Goal: Task Accomplishment & Management: Use online tool/utility

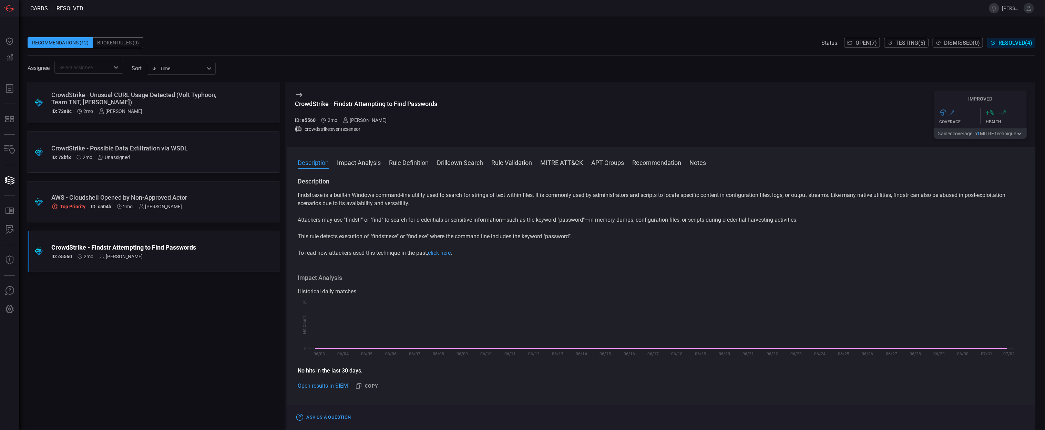
click at [62, 41] on div "Recommendations (12)" at bounding box center [60, 42] width 65 height 11
click at [784, 43] on span "Open ( 7 )" at bounding box center [866, 43] width 21 height 7
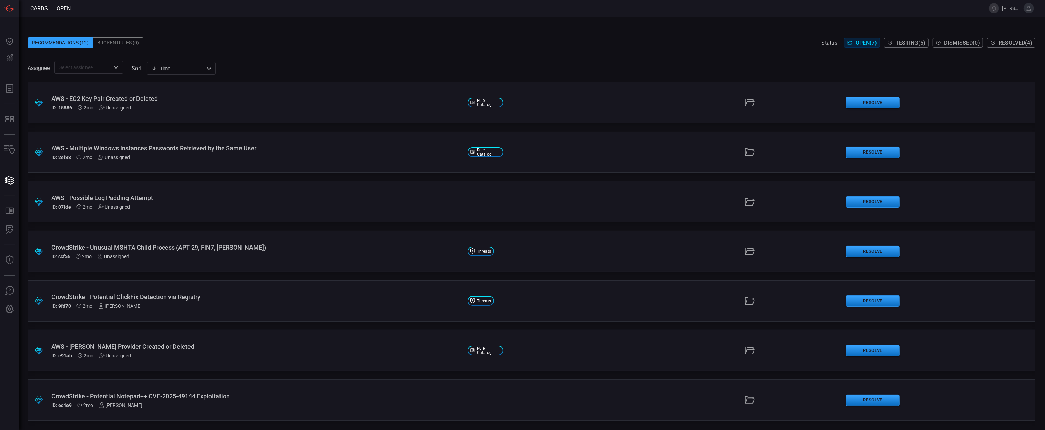
click at [784, 48] on div "Status: Open ( 7 ) Testing ( 5 ) Dismissed ( 0 ) Resolved ( 4 )" at bounding box center [929, 42] width 214 height 11
click at [181, 149] on div "AWS - Multiple Windows Instances Passwords Retrieved by the Same User" at bounding box center [256, 148] width 411 height 7
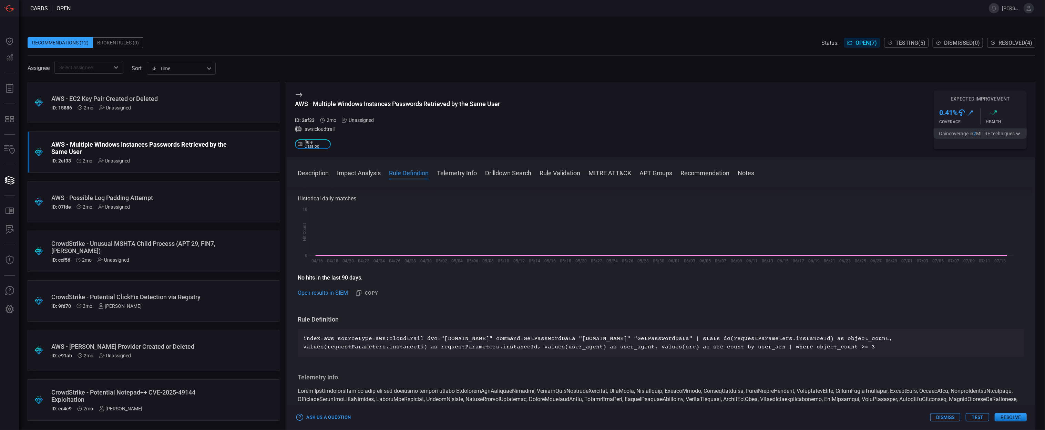
scroll to position [196, 0]
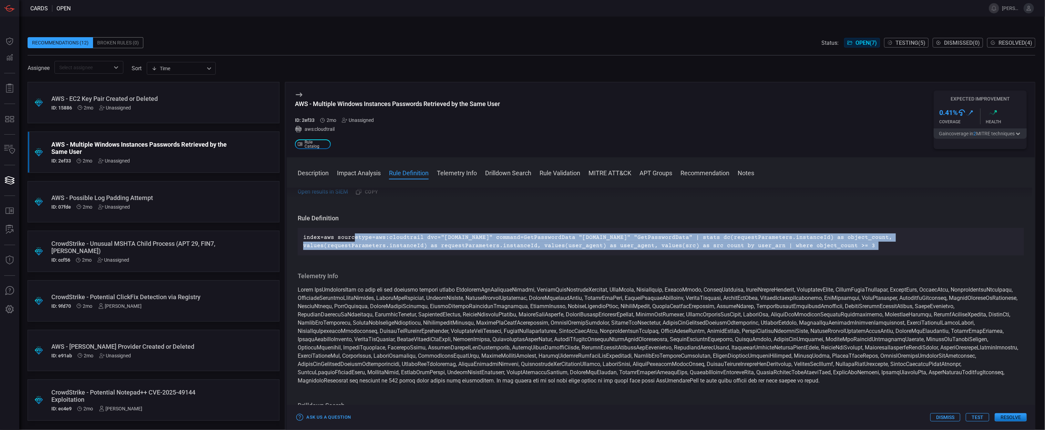
drag, startPoint x: 353, startPoint y: 236, endPoint x: 416, endPoint y: 257, distance: 66.9
click at [416, 257] on div "Description Amazon Web Services (AWS) enables organizations to create EC2 Windo…" at bounding box center [661, 308] width 749 height 240
click at [604, 251] on div "index=aws sourcetype=aws:cloudtrail dvc="[DOMAIN_NAME]" command=GetPasswordData…" at bounding box center [661, 242] width 726 height 28
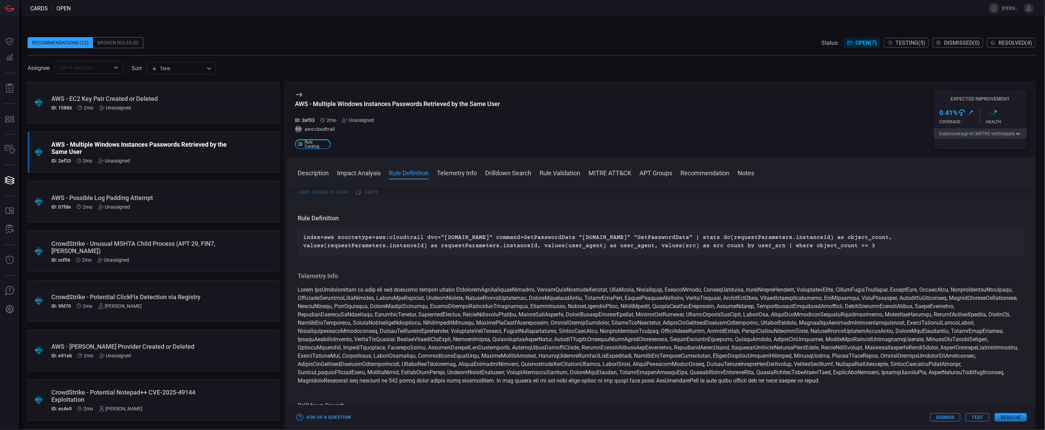
click at [784, 323] on button "Test" at bounding box center [977, 418] width 23 height 8
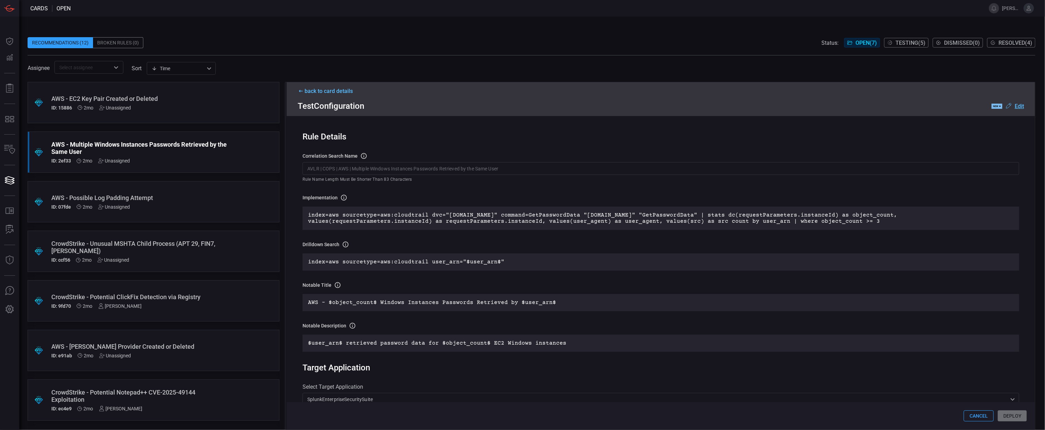
drag, startPoint x: 343, startPoint y: 216, endPoint x: 373, endPoint y: 227, distance: 31.4
click at [373, 227] on div "index=aws sourcetype=aws:cloudtrail dvc="[DOMAIN_NAME]" command=GetPasswordData…" at bounding box center [661, 218] width 717 height 23
click at [399, 214] on p "index=aws sourcetype=aws:cloudtrail dvc="[DOMAIN_NAME]" command=GetPasswordData…" at bounding box center [661, 218] width 706 height 12
click at [784, 106] on u "Edit" at bounding box center [1019, 106] width 9 height 7
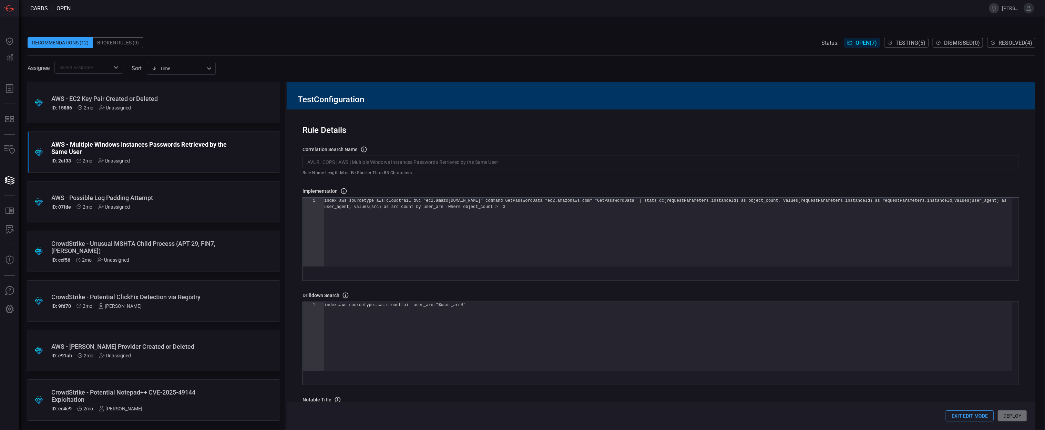
scroll to position [0, 0]
click at [407, 202] on div "index=aws sourcetype=aws:cloudtrail dvc="ec2.amazo [DOMAIN_NAME]" command=GetPa…" at bounding box center [668, 235] width 688 height 75
drag, startPoint x: 450, startPoint y: 213, endPoint x: 364, endPoint y: 206, distance: 87.1
click at [364, 206] on div "index=aws sourcetype=aws:cloudtrail dvc="ec2.amazo [DOMAIN_NAME]" command=GetPa…" at bounding box center [668, 235] width 688 height 75
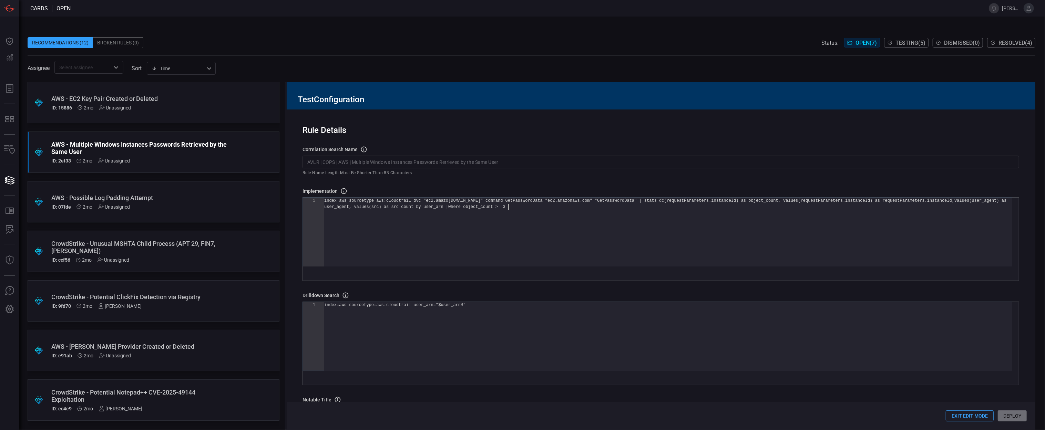
click at [477, 228] on div "index=aws sourcetype=aws:cloudtrail dvc="ec2.amazo [DOMAIN_NAME]" command=GetPa…" at bounding box center [668, 235] width 688 height 75
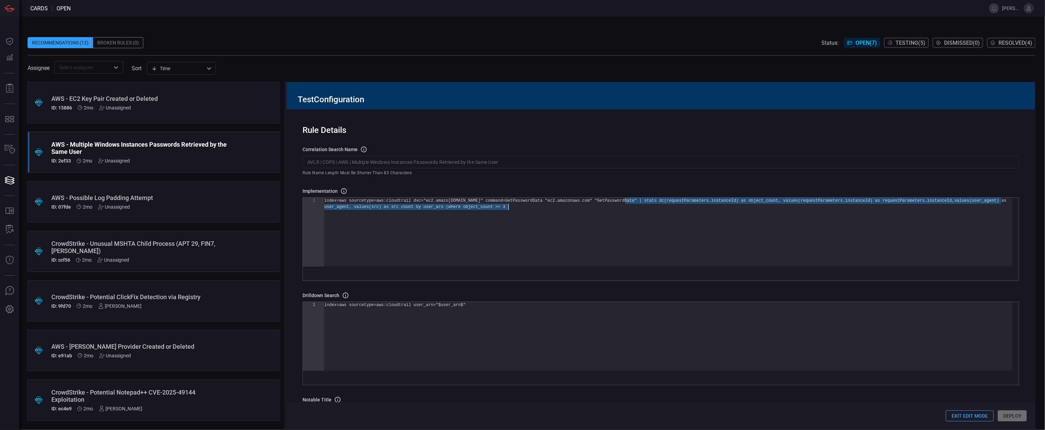
drag, startPoint x: 626, startPoint y: 202, endPoint x: 631, endPoint y: 211, distance: 9.9
click at [631, 211] on div "index=aws sourcetype=aws:cloudtrail dvc="ec2.amazo [DOMAIN_NAME]" command=GetPa…" at bounding box center [668, 235] width 688 height 75
click at [639, 223] on div "index=aws sourcetype=aws:cloudtrail dvc="ec2.amazo [DOMAIN_NAME]" command=GetPa…" at bounding box center [668, 235] width 688 height 75
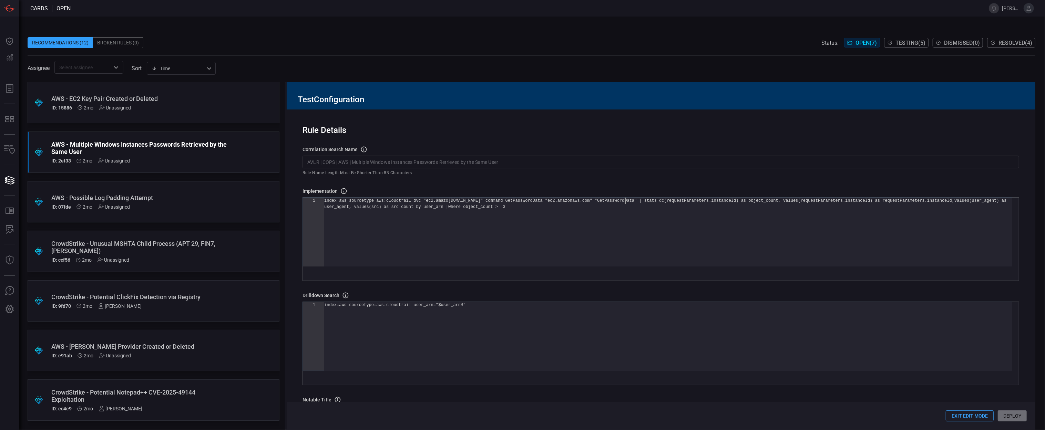
scroll to position [0, 0]
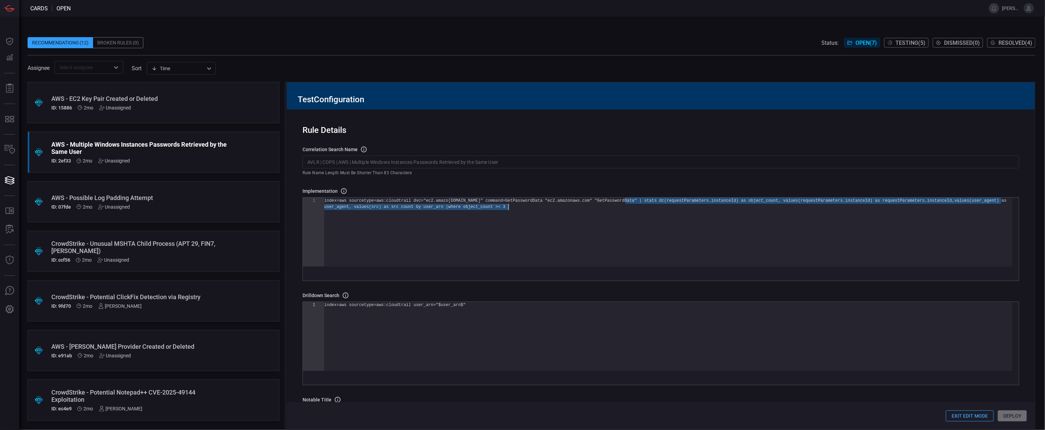
drag, startPoint x: 625, startPoint y: 202, endPoint x: 627, endPoint y: 205, distance: 3.5
click at [627, 205] on div "index=aws sourcetype=aws:cloudtrail dvc="ec2.amazo [DOMAIN_NAME]" command=GetPa…" at bounding box center [668, 235] width 688 height 75
click at [623, 208] on div "index=aws sourcetype=aws:cloudtrail dvc="ec2.amazo [DOMAIN_NAME]" command=GetPa…" at bounding box center [668, 235] width 688 height 75
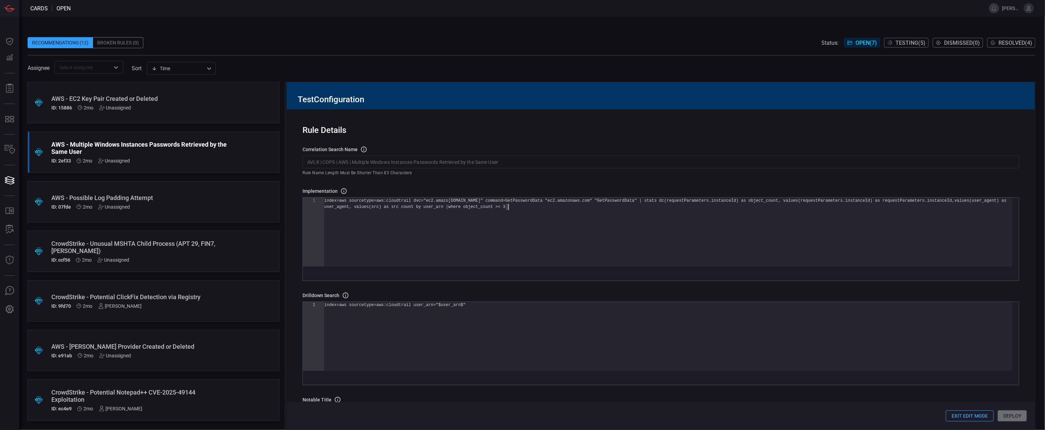
scroll to position [0, 0]
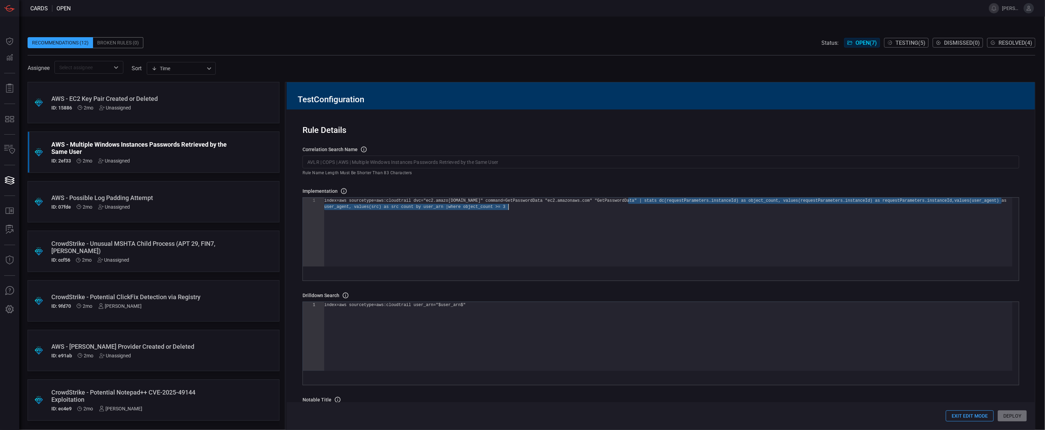
drag, startPoint x: 627, startPoint y: 203, endPoint x: 636, endPoint y: 225, distance: 23.8
click at [636, 225] on div "index=aws sourcetype=aws:cloudtrail dvc="ec2.amazo [DOMAIN_NAME]" command=GetPa…" at bounding box center [668, 235] width 688 height 75
click at [639, 229] on div "index=aws sourcetype=aws:cloudtrail dvc="ec2.amazo [DOMAIN_NAME]" command=GetPa…" at bounding box center [668, 235] width 688 height 75
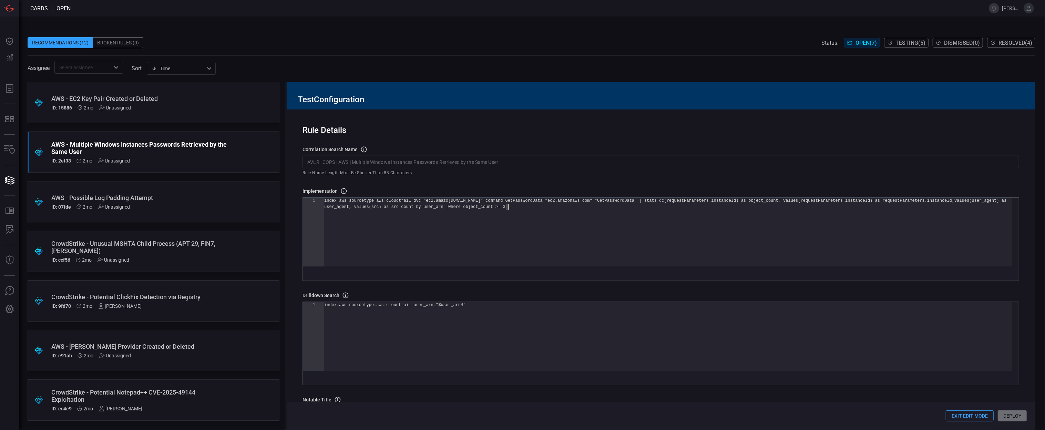
click at [526, 220] on div "index=aws sourcetype=aws:cloudtrail dvc="ec2.amazo [DOMAIN_NAME]" command=GetPa…" at bounding box center [668, 235] width 688 height 75
click at [741, 250] on div "index=aws sourcetype=aws:cloudtrail dvc="ec2.amazo [DOMAIN_NAME]" command=GetPa…" at bounding box center [668, 235] width 688 height 75
type textarea "index=aws sourcetype=aws:cloudtrail dvc="[DOMAIN_NAME]" command=GetPasswordData…"
type textarea "index=aws sourcetype=aws:cloudtrail user_arn="$user_arn$""
click at [670, 307] on div "index=aws sourcetype=aws:cloudtrail user_arn="$use r_arn$"" at bounding box center [668, 305] width 688 height 6
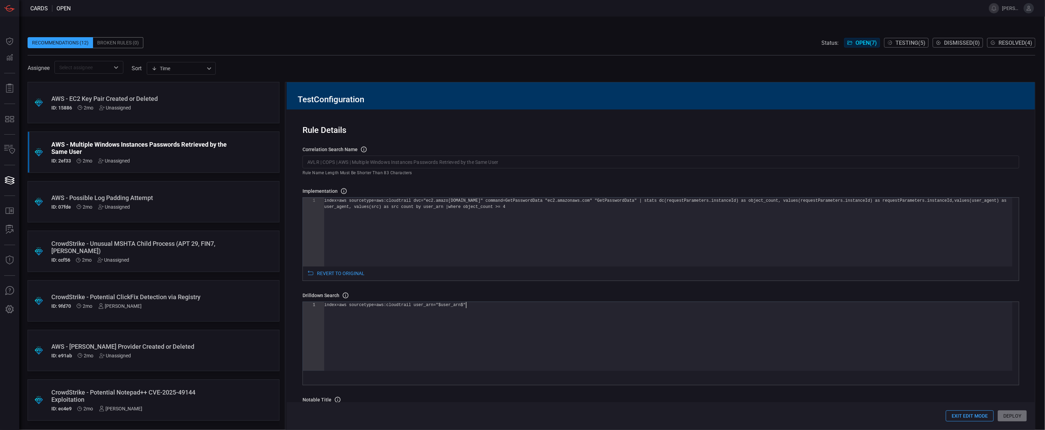
drag, startPoint x: 644, startPoint y: 343, endPoint x: 645, endPoint y: 327, distance: 15.5
click at [644, 323] on div "index=aws sourcetype=aws:cloudtrail user_arn="$use r_arn$"" at bounding box center [668, 336] width 688 height 69
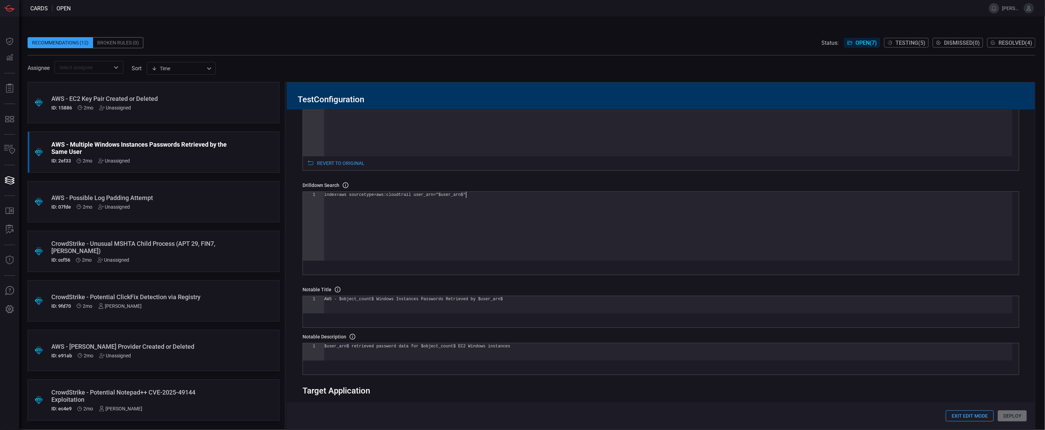
scroll to position [0, 0]
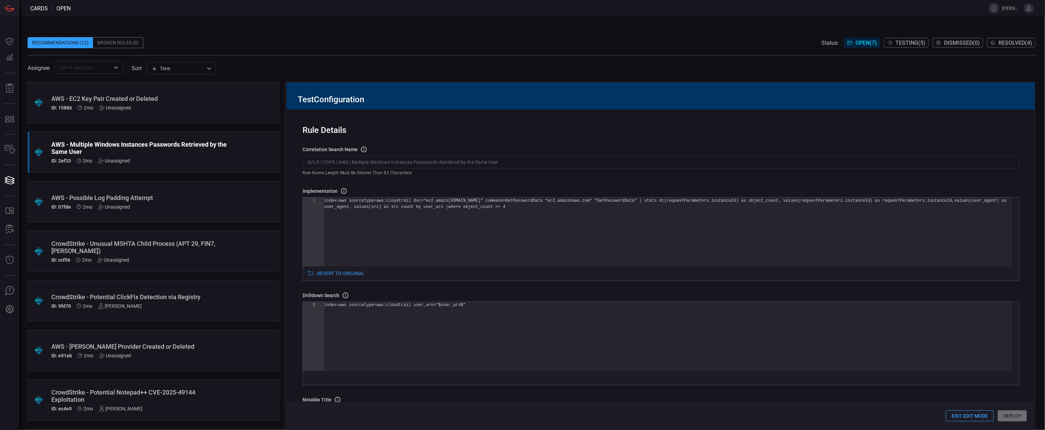
click at [784, 323] on button "Exit Edit Mode" at bounding box center [970, 416] width 48 height 11
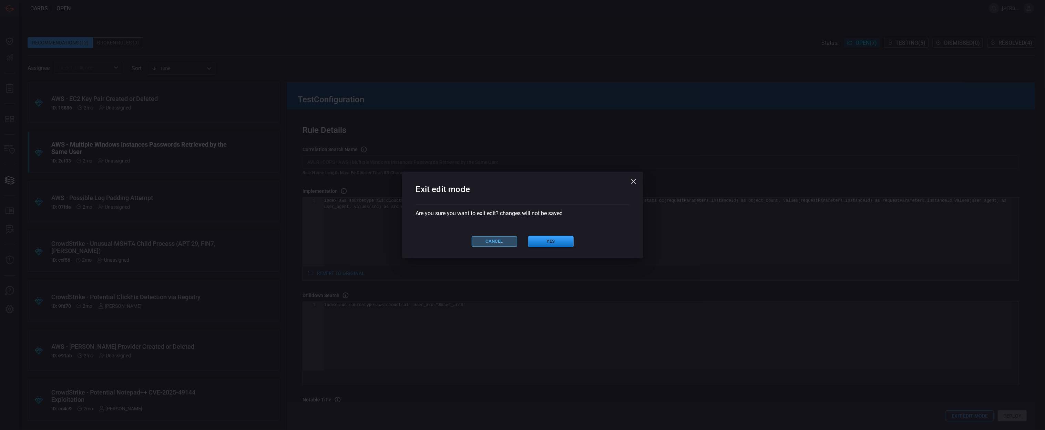
click at [489, 242] on button "Cancel" at bounding box center [494, 241] width 45 height 11
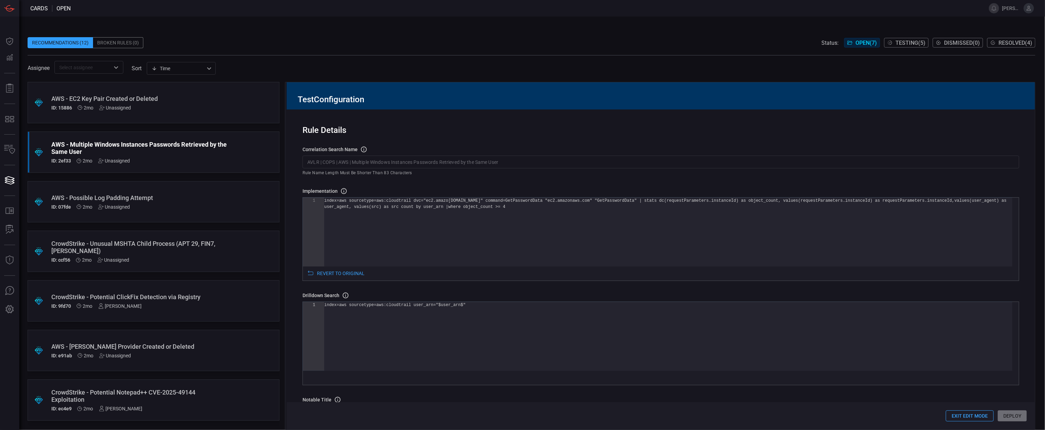
click at [388, 163] on input "AVLR | COPS | AWS | Multiple Windows Instances Passwords Retrieved by the Same …" at bounding box center [661, 162] width 717 height 13
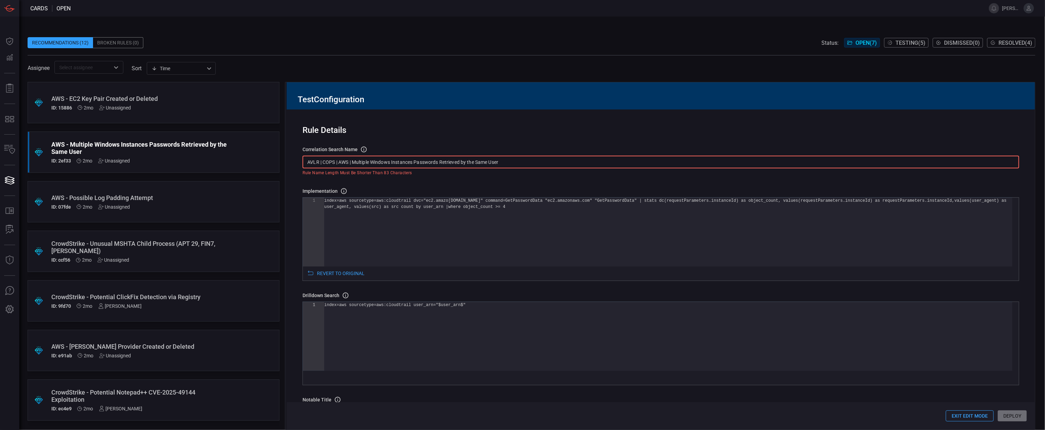
click at [364, 159] on input "AVLR | COPS | AWS | Multiple Windows Instances Passwords Retrieved by the Same …" at bounding box center [661, 162] width 717 height 13
click at [359, 161] on input "AVLR | COPS | AWS | Multiple Windows Instances Passwords Retrieved by the Same …" at bounding box center [661, 162] width 717 height 13
click at [372, 160] on input "AVLR | COPS | AWS | Multiple Windows Instances Passwords Retrieved by the Same …" at bounding box center [661, 162] width 717 height 13
drag, startPoint x: 354, startPoint y: 173, endPoint x: 431, endPoint y: 172, distance: 77.2
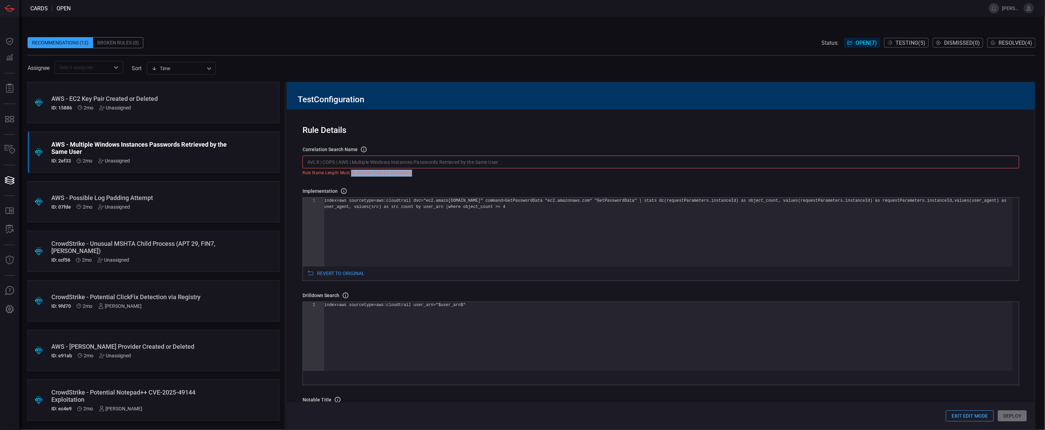
click at [431, 172] on p "Rule name length must be shorter than 83 characters" at bounding box center [659, 173] width 712 height 7
click at [499, 162] on input "AVLR | COPS | AWS | Multiple Windows Instances Passwords Retrieved by the Same …" at bounding box center [661, 162] width 717 height 13
click at [414, 162] on input "AVLR | COPS | AWS | Multiple Windows Instances Passwords Retrieved by the Same …" at bounding box center [661, 162] width 717 height 13
drag, startPoint x: 438, startPoint y: 162, endPoint x: 445, endPoint y: 162, distance: 6.6
click at [445, 162] on input "AVLR | COPS | AWS | Multiple Windows Instances Passwords Retrieved by the Same …" at bounding box center [661, 162] width 717 height 13
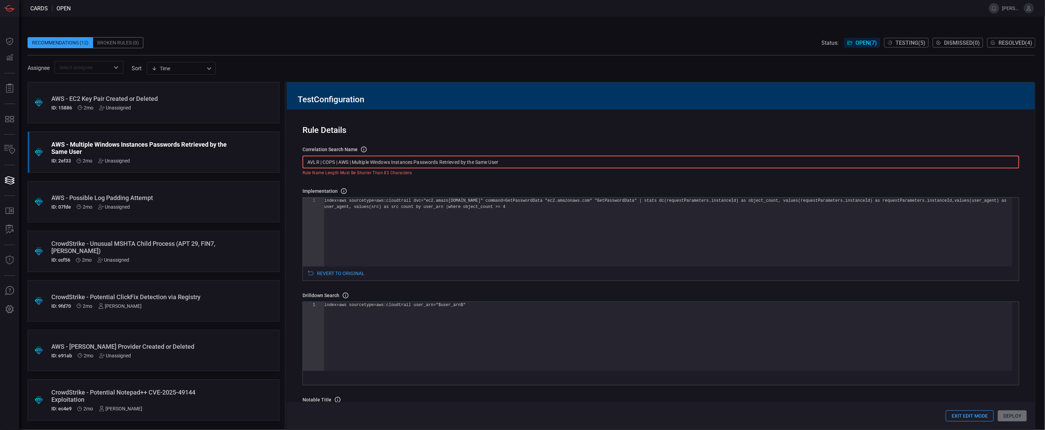
click at [447, 163] on input "AVLR | COPS | AWS | Multiple Windows Instances Passwords Retrieved by the Same …" at bounding box center [661, 162] width 717 height 13
click at [418, 162] on input "AVLR | COPS | AWS | Multiple Windows Instances Passwords Retrieved by the Same …" at bounding box center [661, 162] width 717 height 13
click at [381, 162] on input "AVLR | COPS | AWS | Multiple Windows Instances Passwords Retrieved by the Same …" at bounding box center [661, 162] width 717 height 13
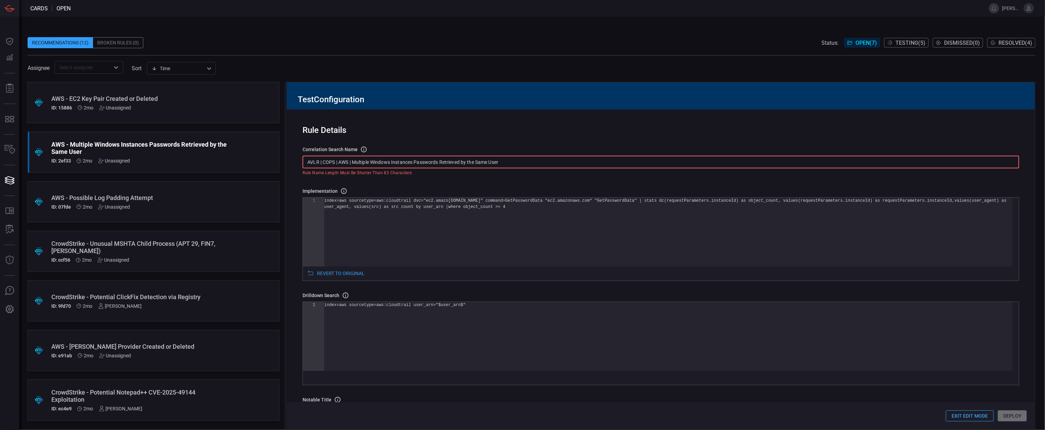
click at [381, 162] on input "AVLR | COPS | AWS | Multiple Windows Instances Passwords Retrieved by the Same …" at bounding box center [661, 162] width 717 height 13
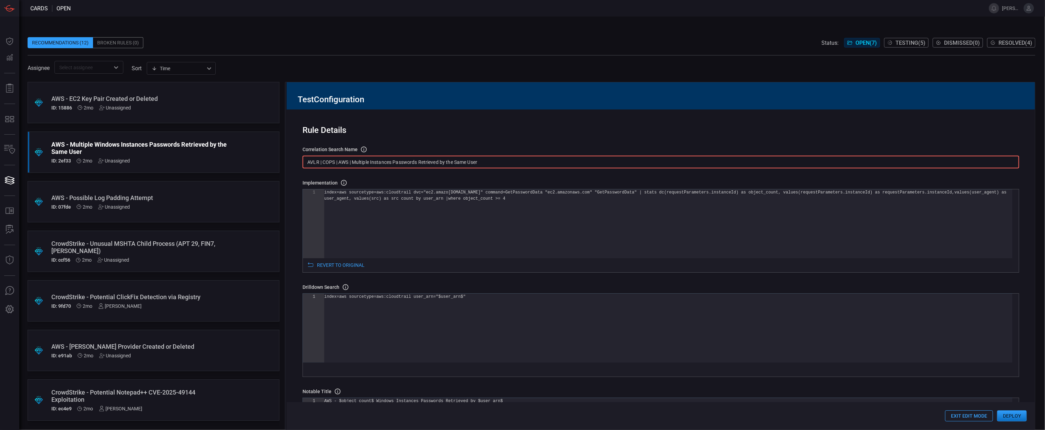
type input "AVLR | COPS | AWS | Multiple Instances Passwords Retrieved by the Same User"
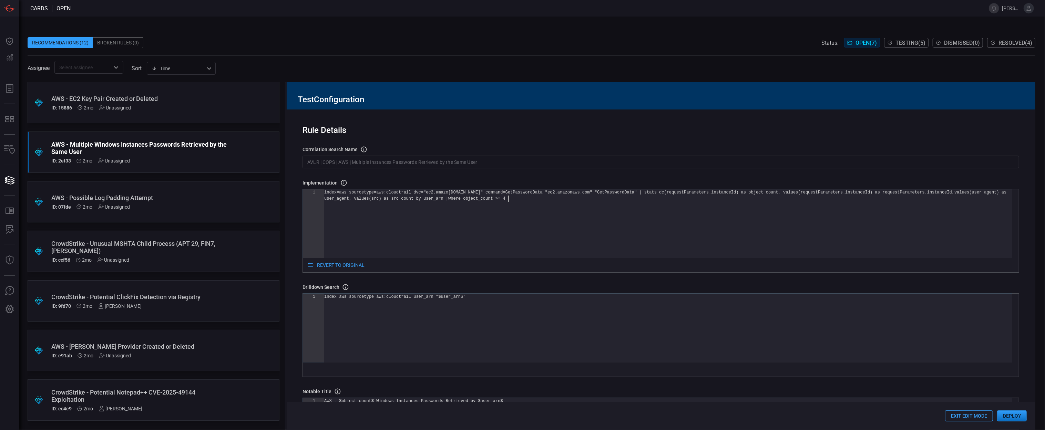
click at [414, 240] on div "user_agent, values(src) as src count by user_arn | where object_count >= 4 inde…" at bounding box center [668, 227] width 688 height 75
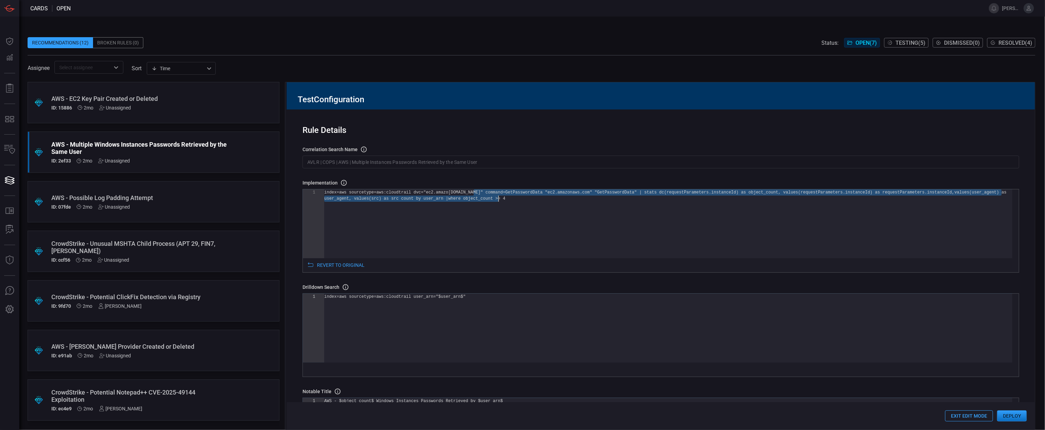
drag, startPoint x: 472, startPoint y: 194, endPoint x: 499, endPoint y: 197, distance: 27.0
click at [499, 197] on div "user_agent, values(src) as src count by user_arn | where object_count >= 4 inde…" at bounding box center [668, 227] width 688 height 75
click at [520, 214] on div "user_agent, values(src) as src count by user_arn | where object_count >= 4 inde…" at bounding box center [668, 227] width 688 height 75
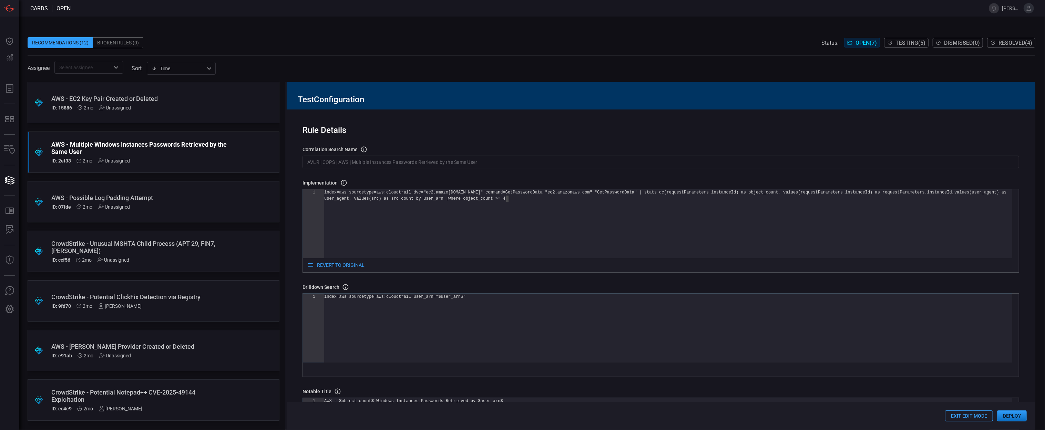
scroll to position [0, 0]
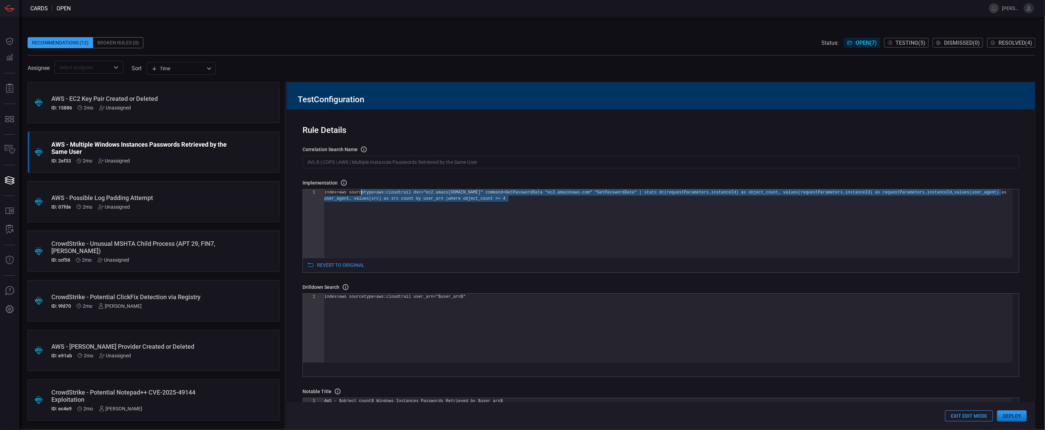
drag, startPoint x: 521, startPoint y: 207, endPoint x: 362, endPoint y: 193, distance: 159.8
click at [362, 193] on div "user_agent, values(src) as src count by user_arn | where object_count >= 4 inde…" at bounding box center [668, 227] width 688 height 75
click at [723, 248] on div "user_agent, values(src) as src count by user_arn | where object_count >= 4 inde…" at bounding box center [668, 227] width 688 height 75
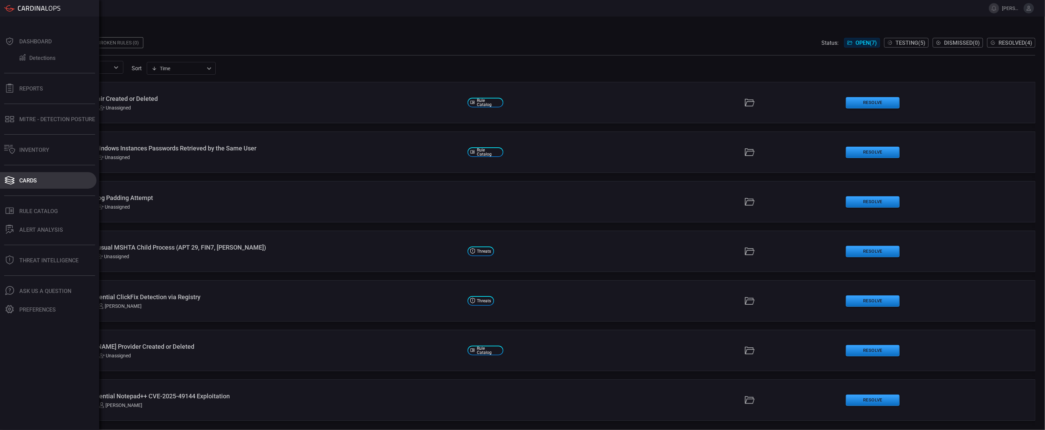
click at [25, 186] on button "Cards" at bounding box center [48, 180] width 96 height 17
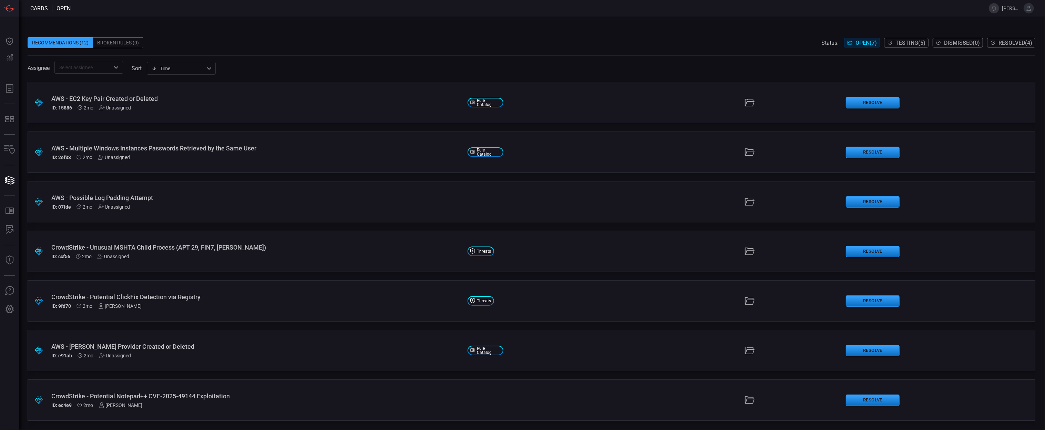
click at [906, 40] on span "Testing ( 5 )" at bounding box center [911, 43] width 30 height 7
